Goal: Check status: Check status

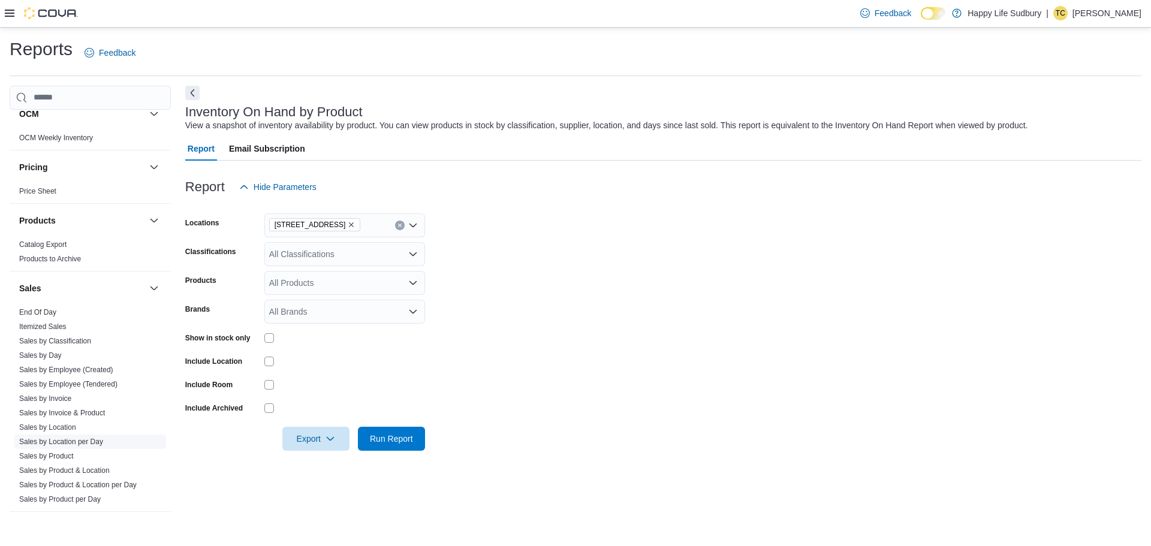
scroll to position [853, 0]
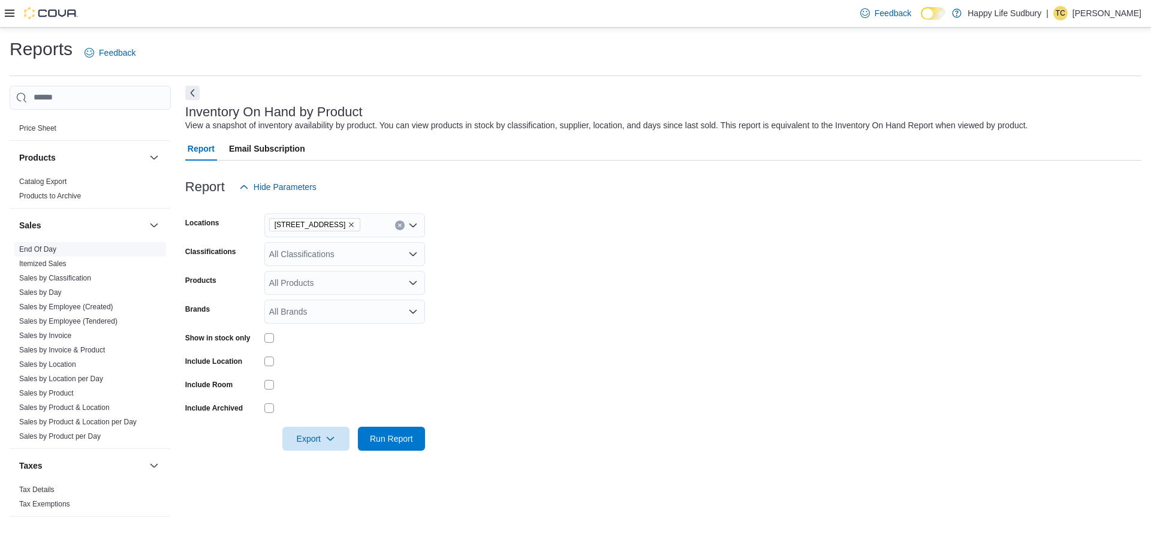
click at [37, 245] on link "End Of Day" at bounding box center [37, 249] width 37 height 8
